Goal: Entertainment & Leisure: Consume media (video, audio)

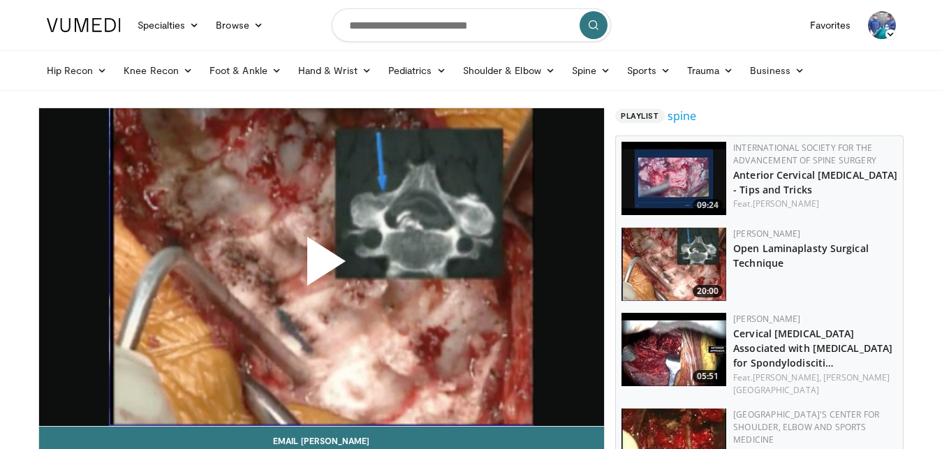
click at [321, 267] on span "Video Player" at bounding box center [321, 267] width 0 height 0
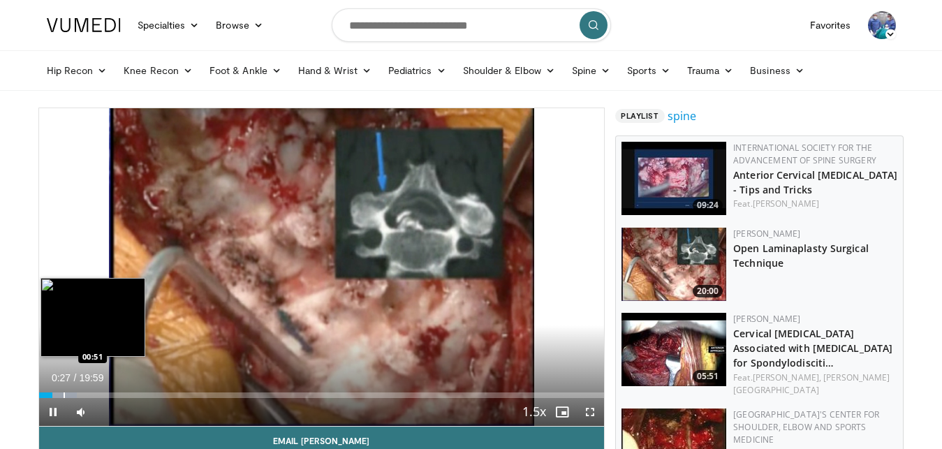
click at [62, 394] on div "Loaded : 6.67% 00:28 00:51" at bounding box center [322, 395] width 566 height 6
click at [68, 394] on div "Loaded : 7.51% 01:02 01:02" at bounding box center [322, 395] width 566 height 6
click at [72, 394] on div "Progress Bar" at bounding box center [71, 395] width 1 height 6
click at [76, 394] on div "Progress Bar" at bounding box center [76, 395] width 1 height 6
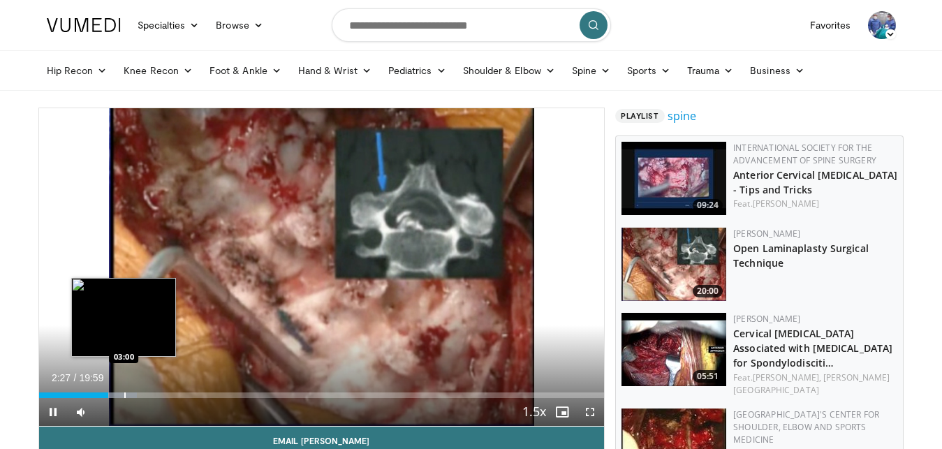
click at [124, 394] on div "Loaded : 17.37% 02:27 03:00" at bounding box center [322, 395] width 566 height 6
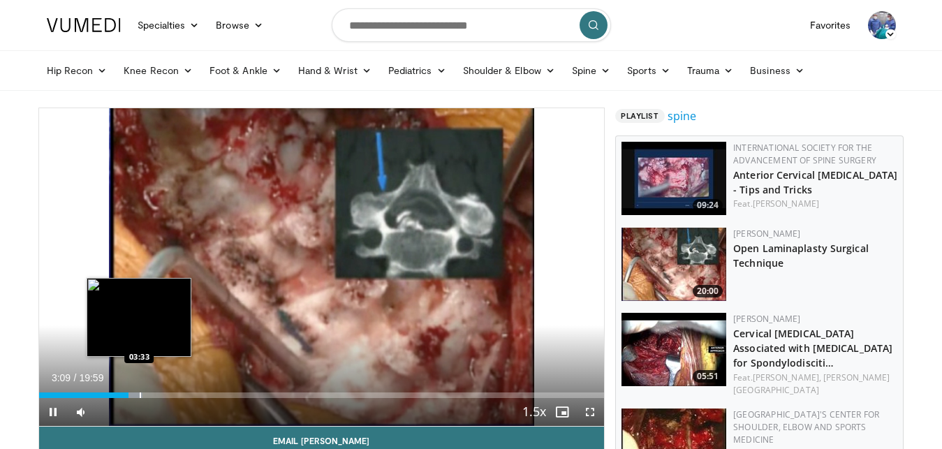
click at [140, 397] on div "Progress Bar" at bounding box center [140, 395] width 1 height 6
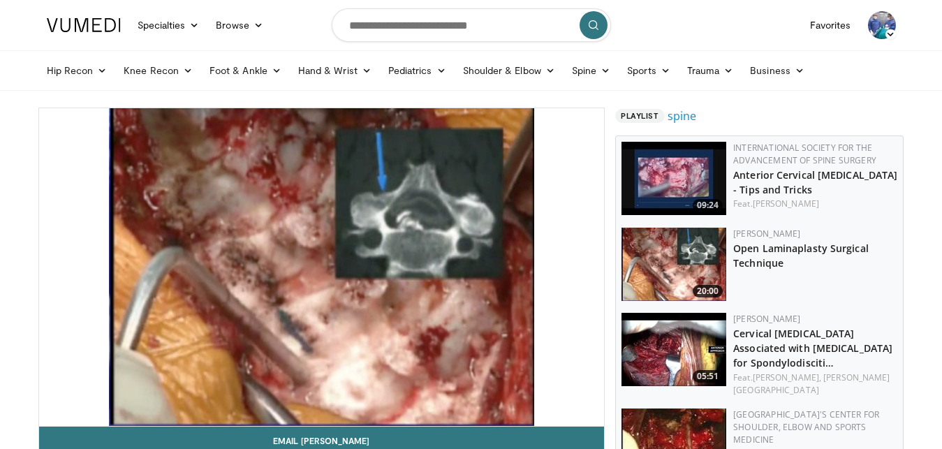
click at [147, 397] on div "10 seconds Tap to unmute" at bounding box center [322, 267] width 566 height 318
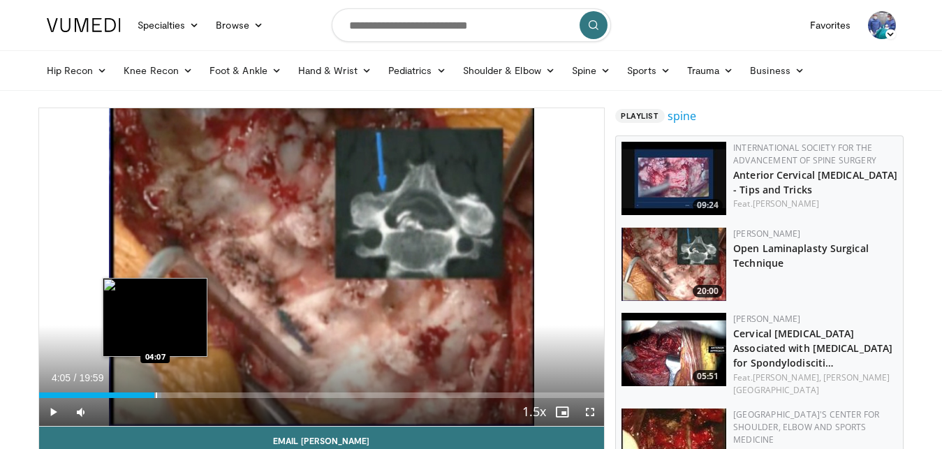
click at [155, 394] on div "Progress Bar" at bounding box center [141, 395] width 29 height 6
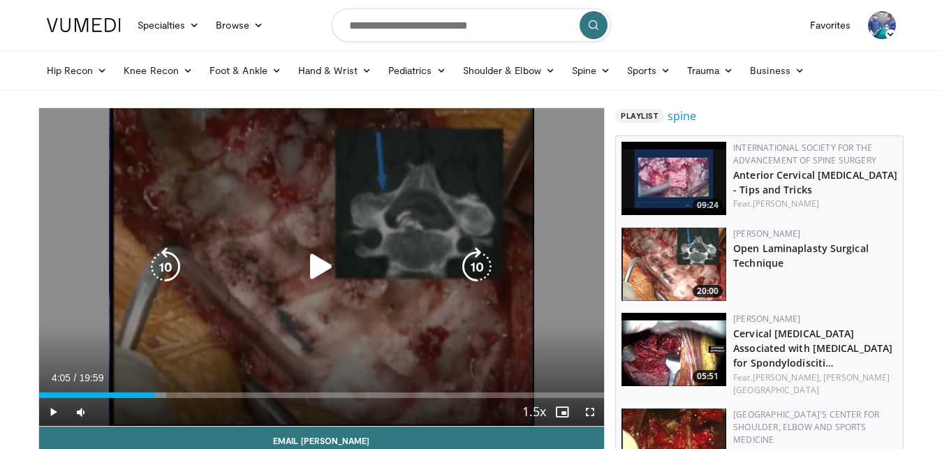
click at [309, 281] on icon "Video Player" at bounding box center [321, 266] width 39 height 39
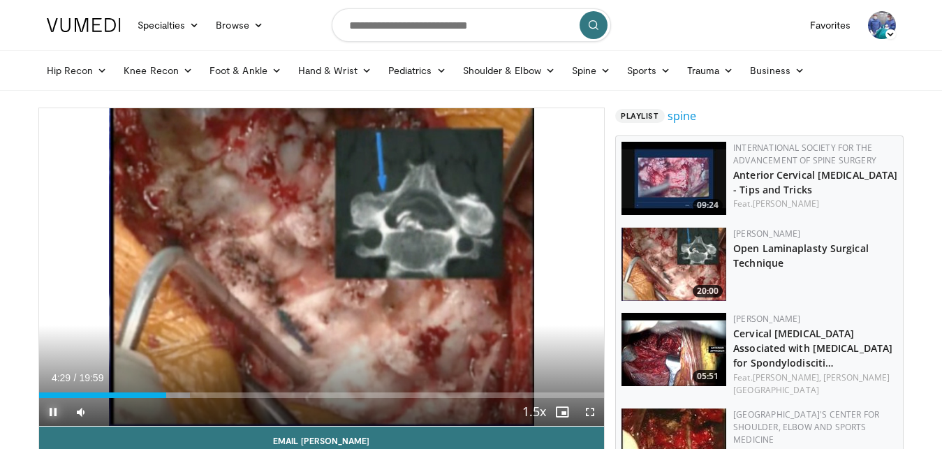
click at [59, 406] on span "Video Player" at bounding box center [53, 412] width 28 height 28
